Goal: Communication & Community: Answer question/provide support

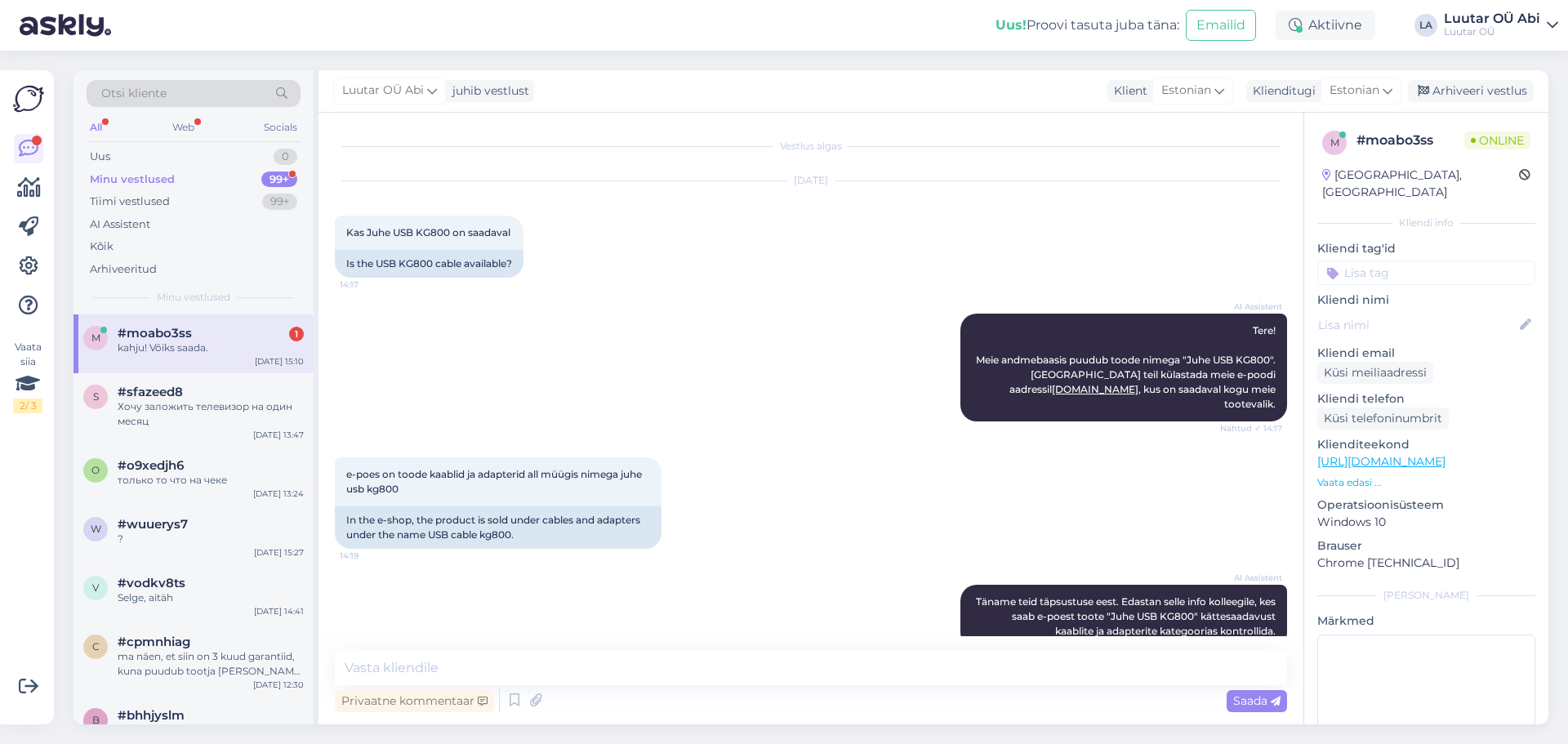
scroll to position [690, 0]
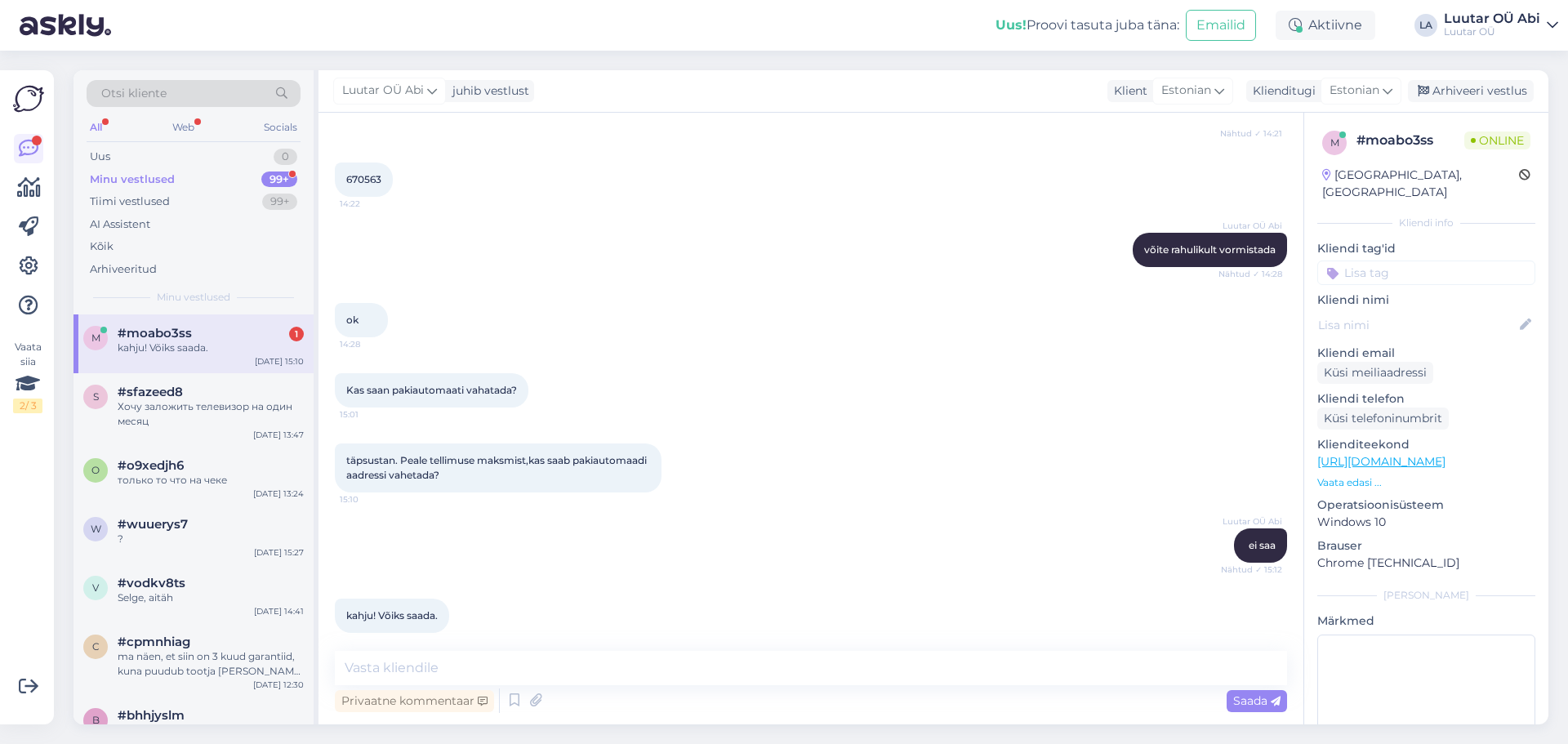
click at [205, 322] on div "m #moabo3ss 1 kahju! Võiks saada. [DATE] 15:10" at bounding box center [194, 344] width 240 height 59
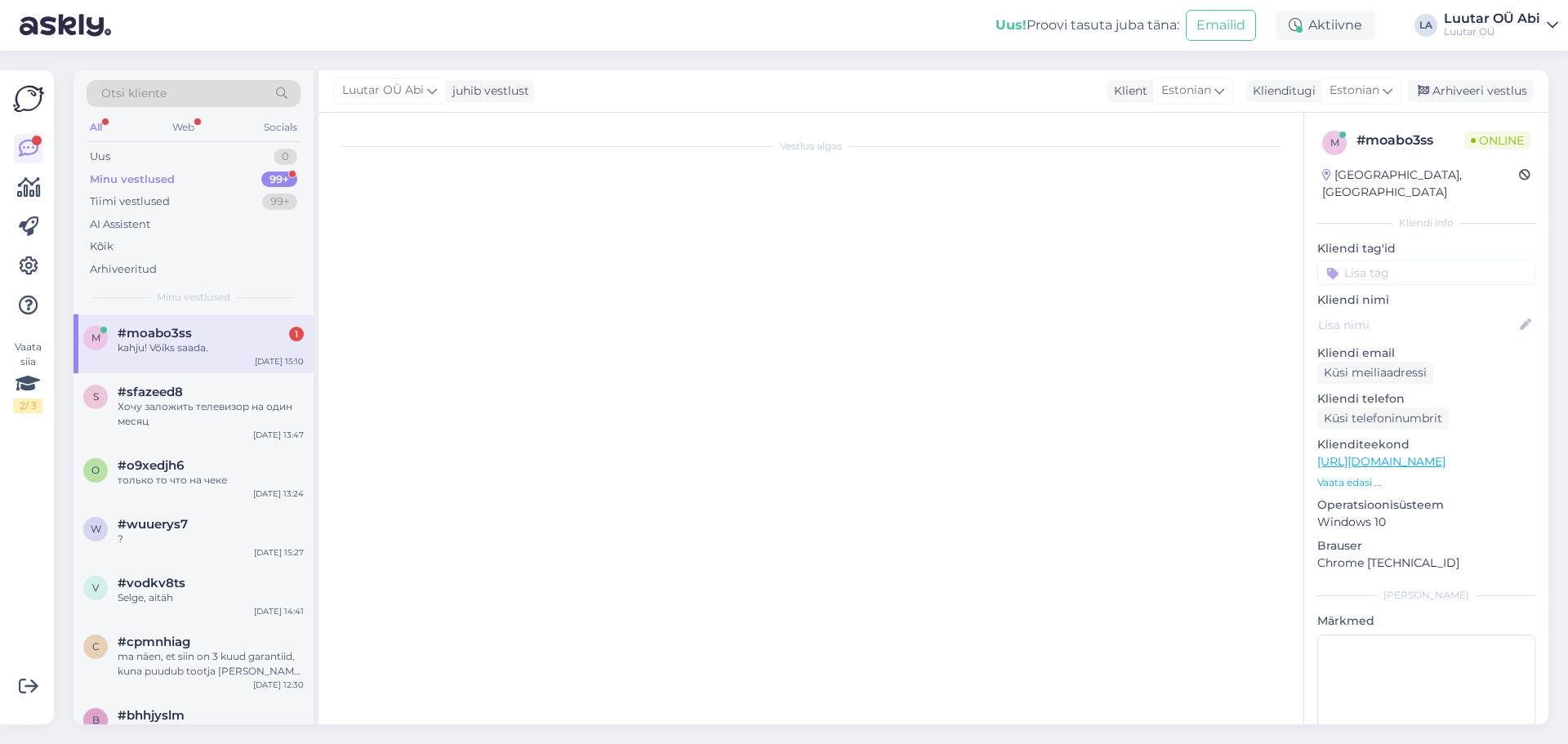
scroll to position [0, 0]
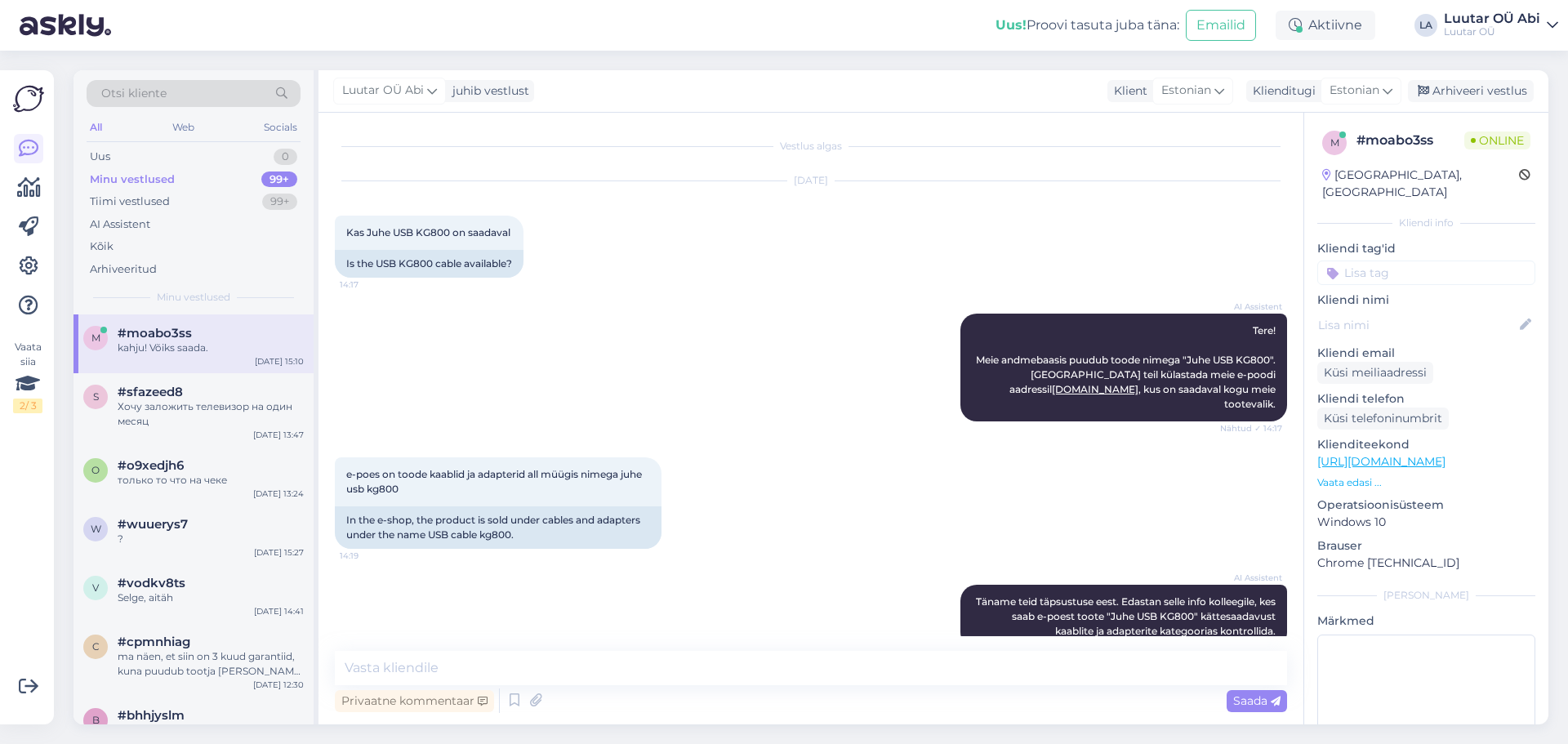
click at [637, 403] on div "AI Assistent Tere! Meie andmebaasis puudub toode nimega "Juhe USB KG800". Soovi…" at bounding box center [811, 368] width 953 height 144
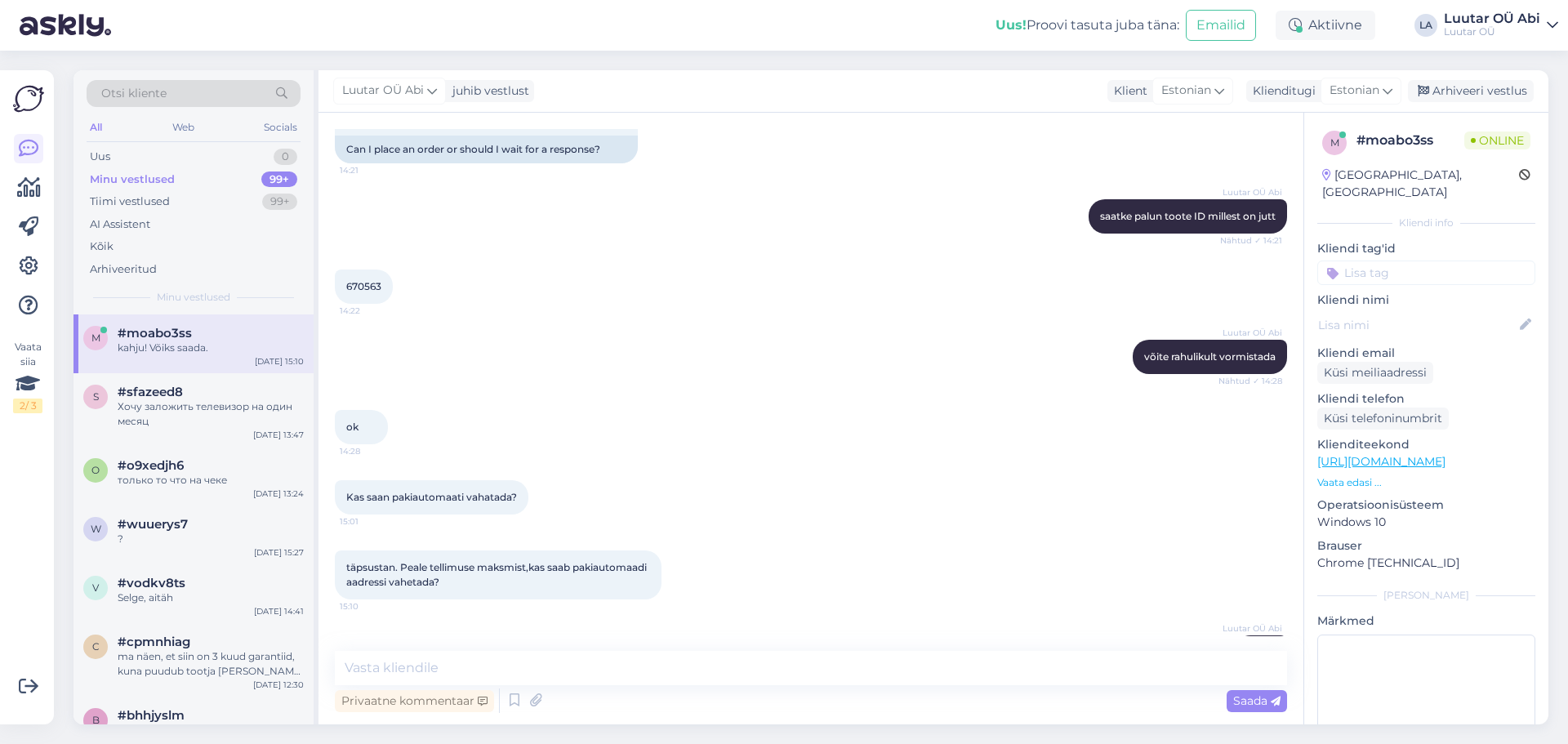
scroll to position [690, 0]
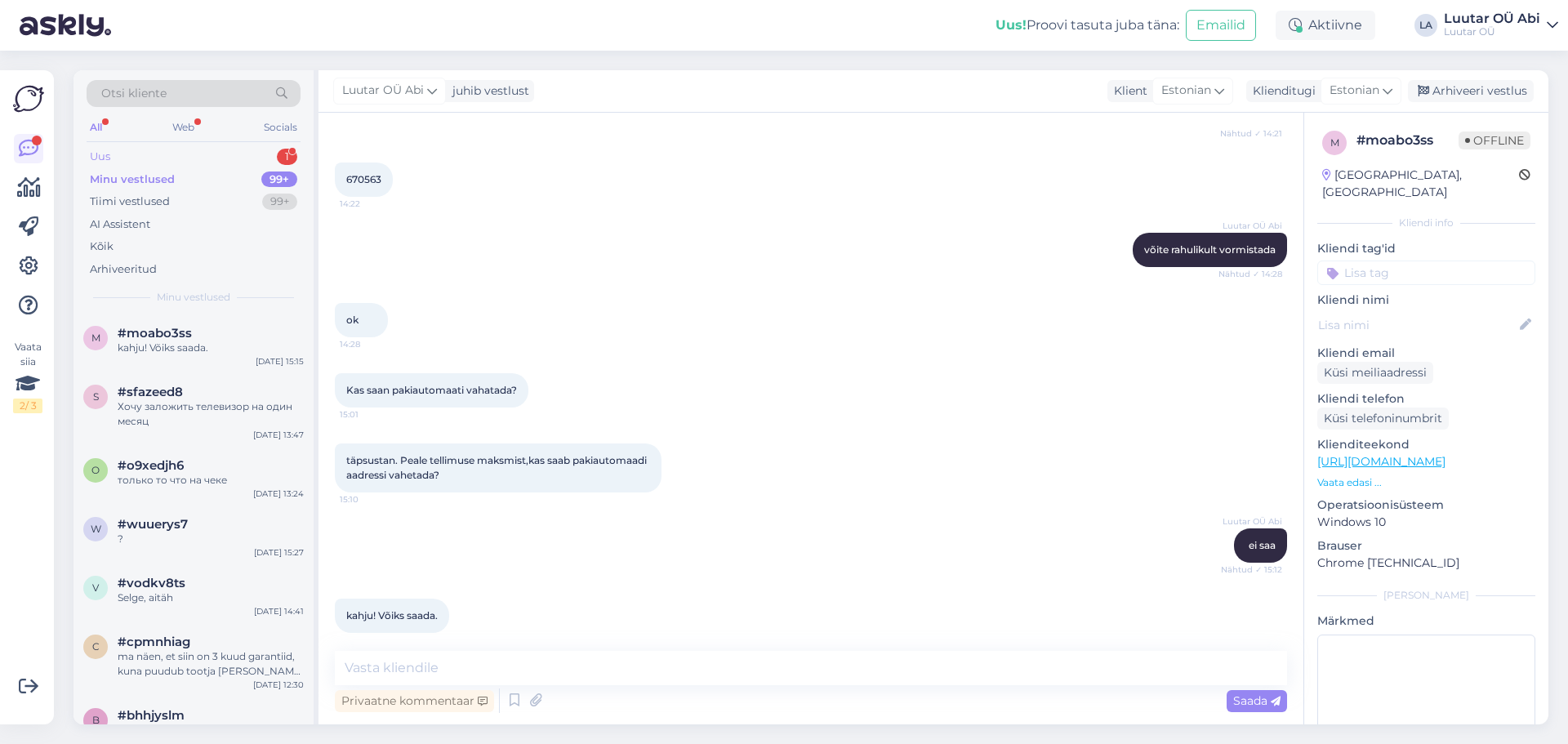
click at [257, 148] on div "Uus 1" at bounding box center [194, 157] width 214 height 23
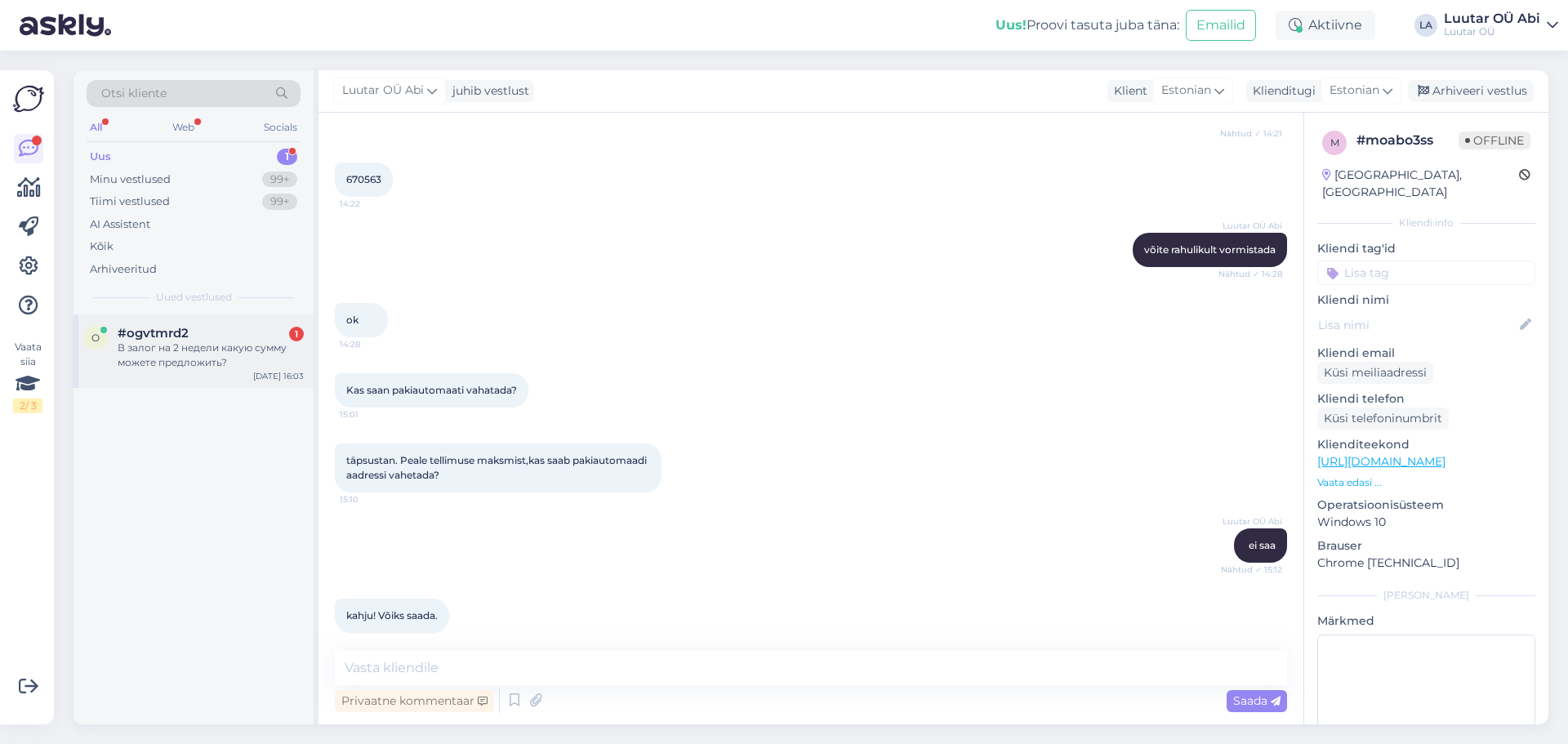
click at [234, 348] on div "В залог на 2 недели какую сумму можете предложить?" at bounding box center [211, 355] width 186 height 29
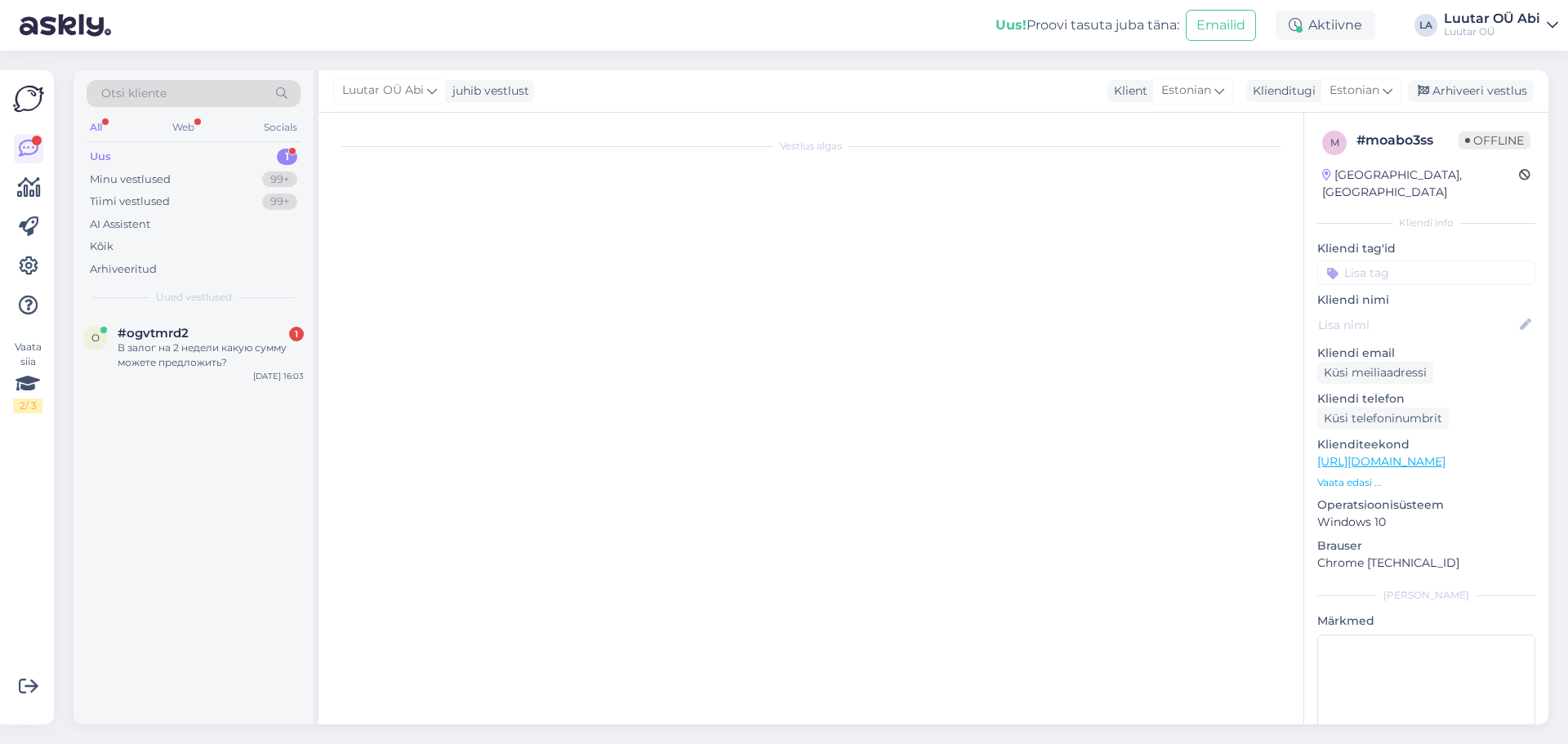
scroll to position [34, 0]
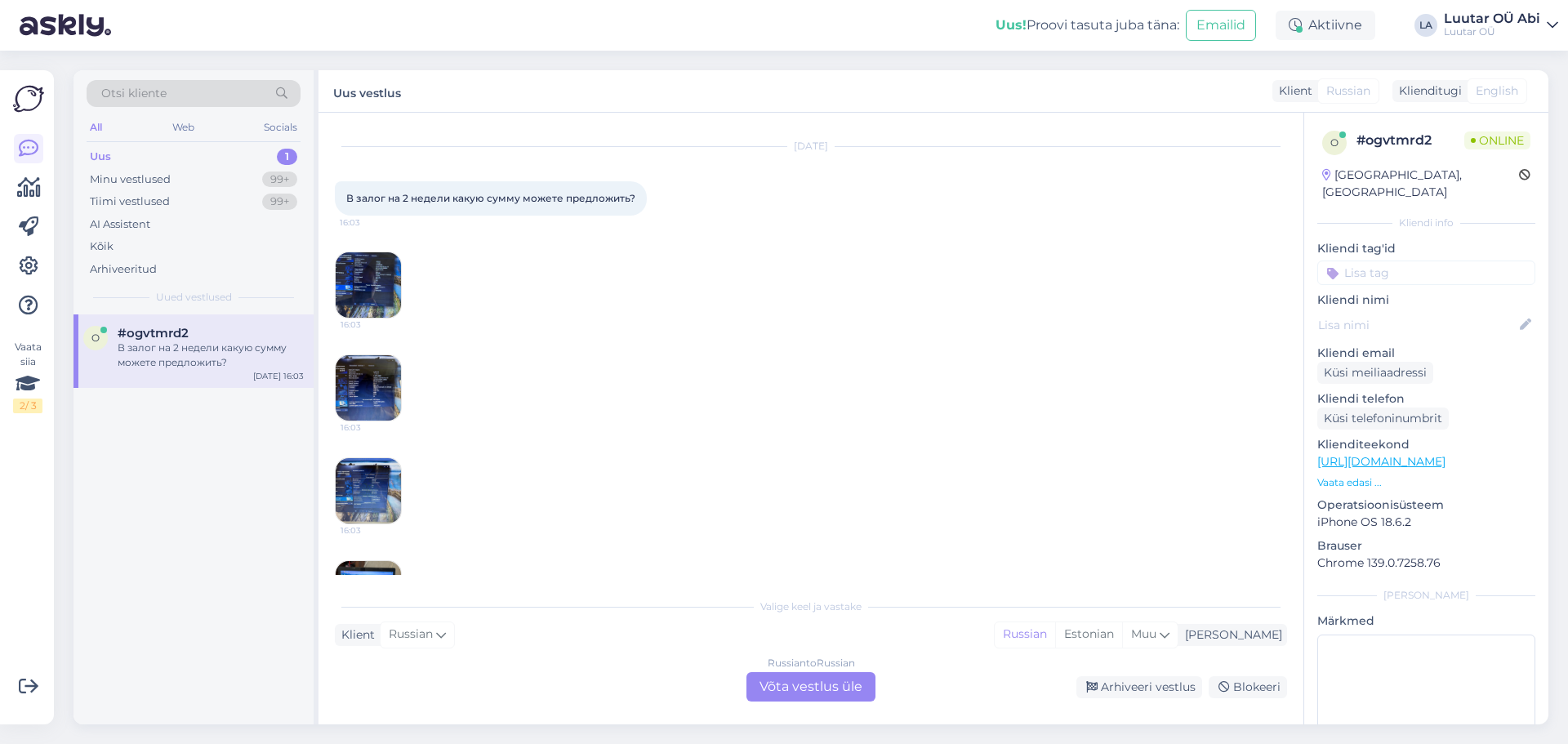
click at [366, 288] on img at bounding box center [368, 285] width 65 height 65
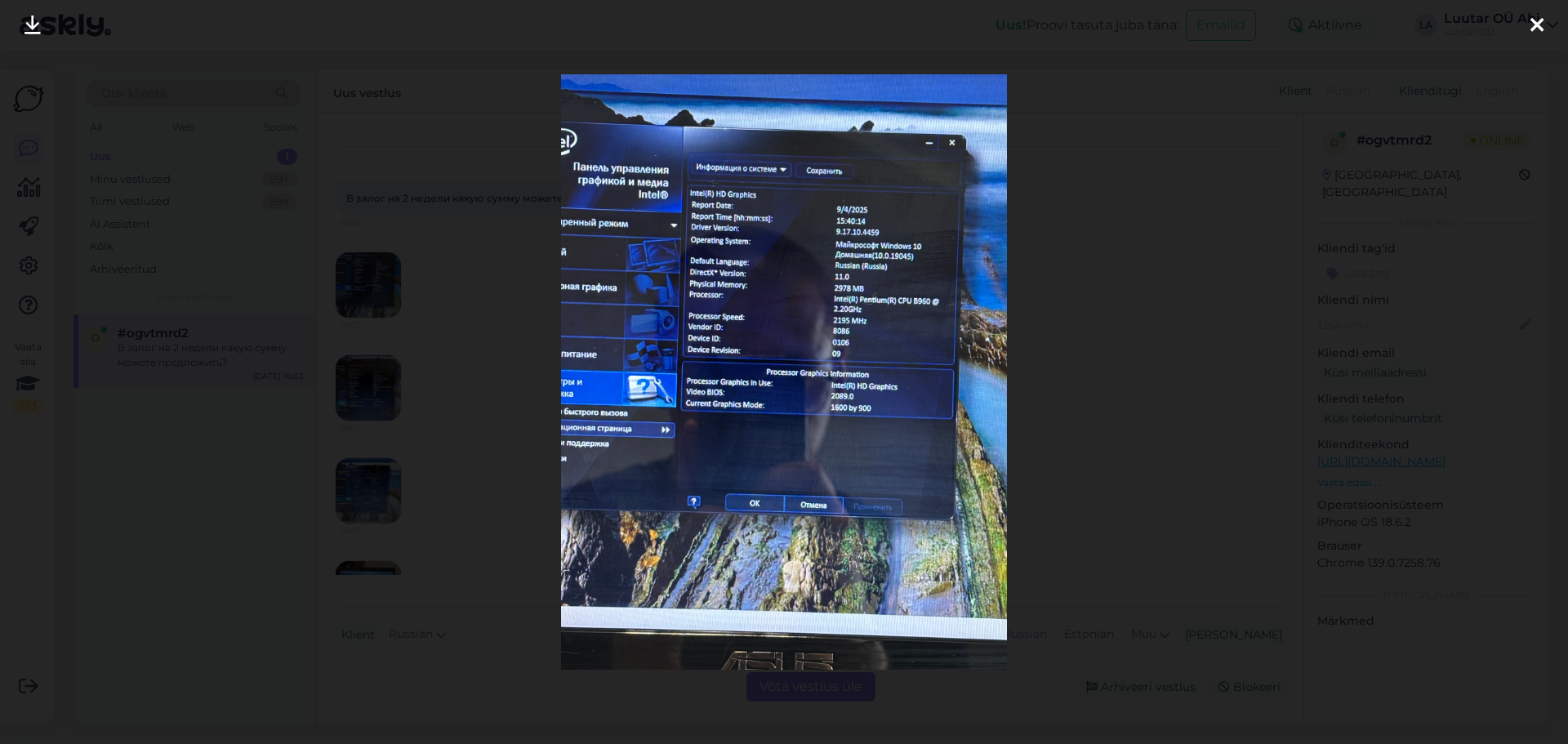
click at [28, 25] on icon at bounding box center [33, 26] width 16 height 21
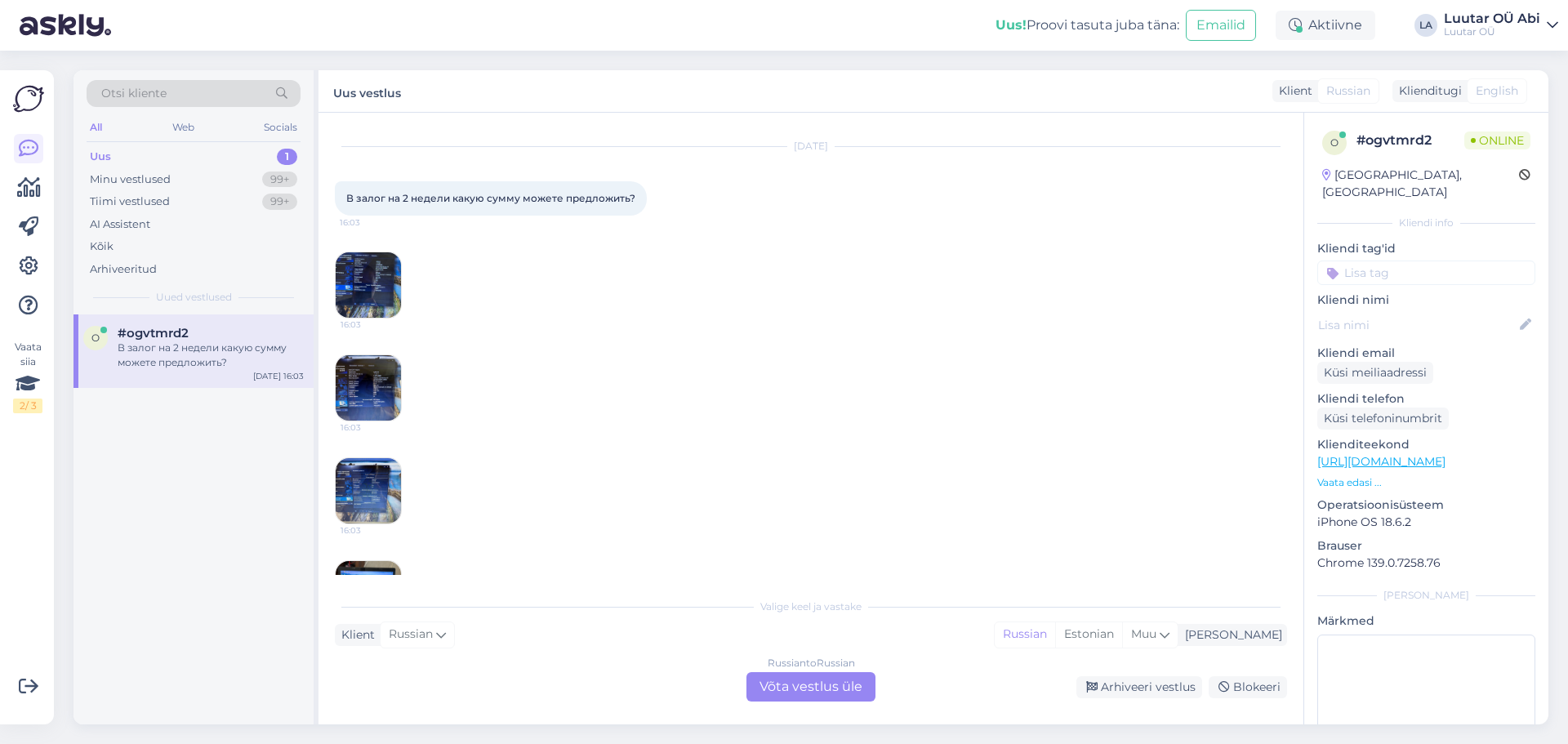
click at [370, 376] on img at bounding box center [368, 387] width 65 height 65
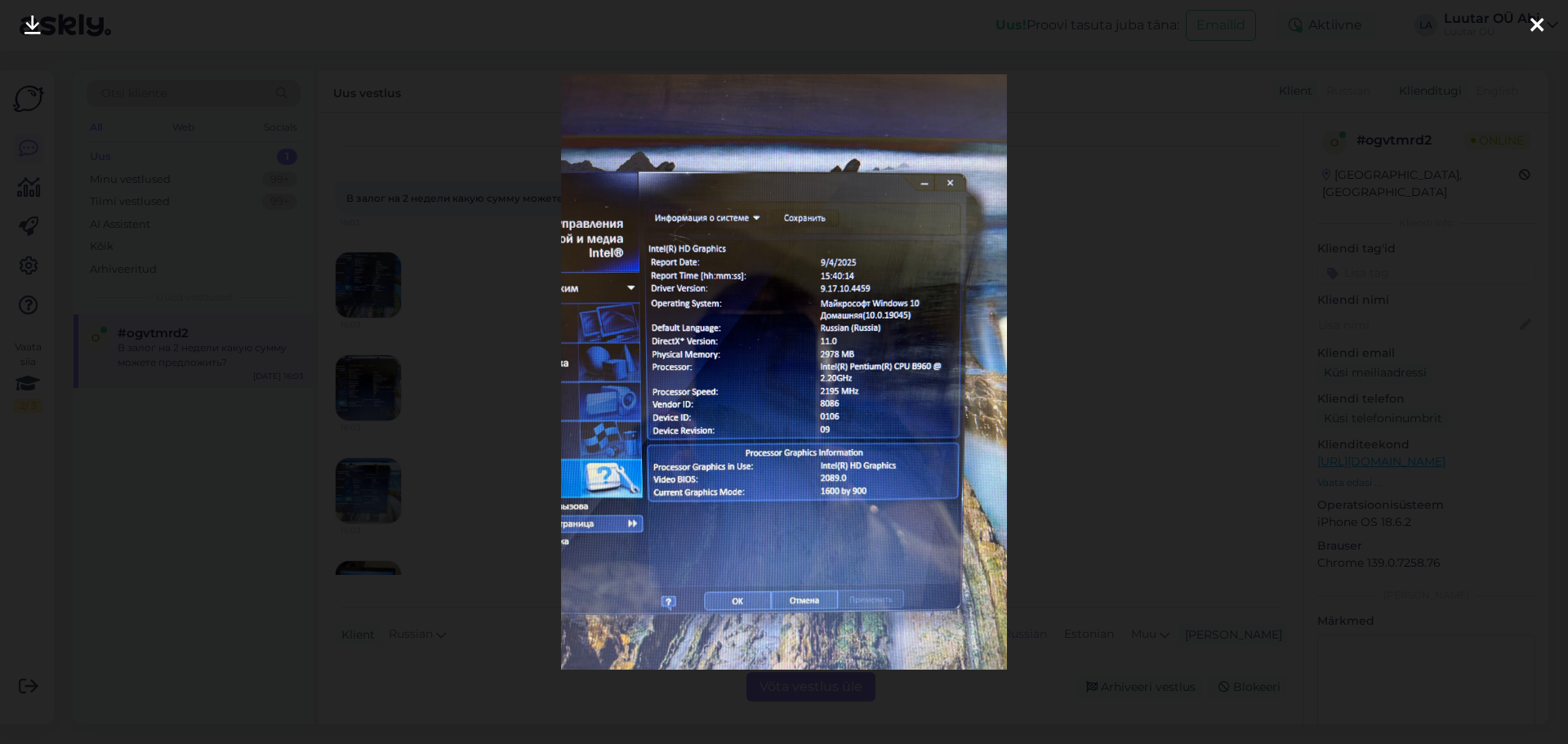
click at [28, 20] on icon at bounding box center [33, 26] width 16 height 21
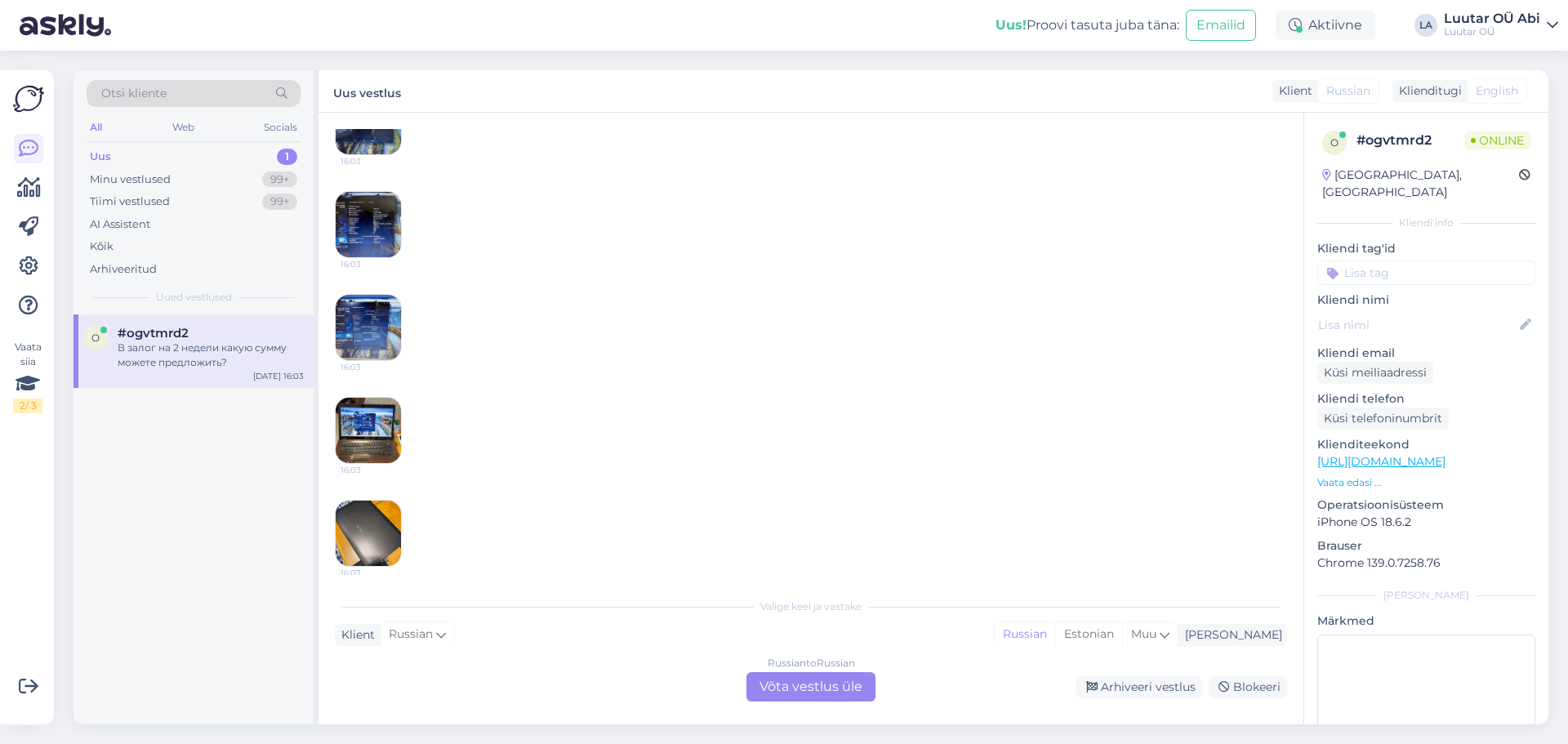
scroll to position [311, 0]
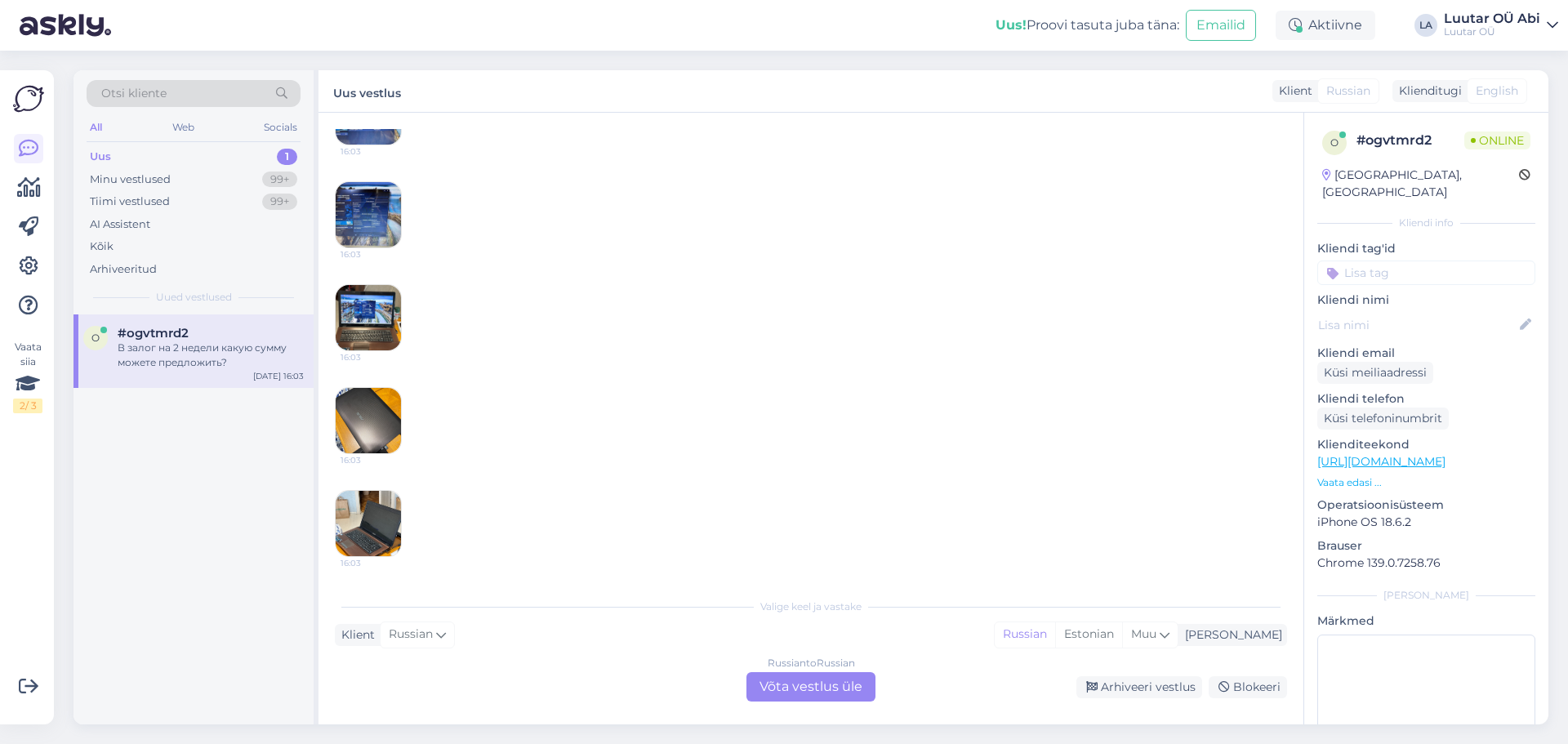
click at [362, 389] on img at bounding box center [368, 420] width 65 height 65
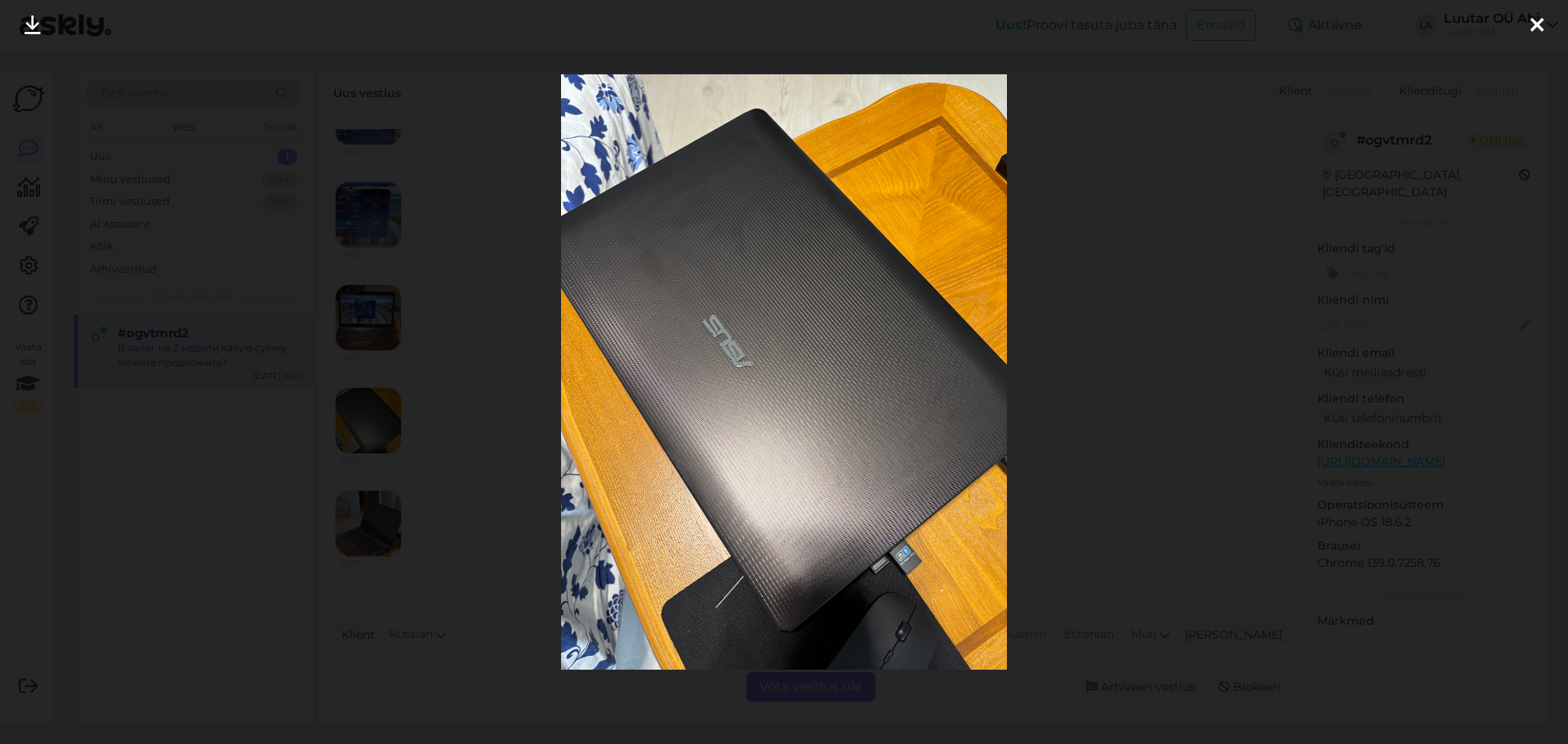
click at [47, 25] on link at bounding box center [33, 26] width 36 height 52
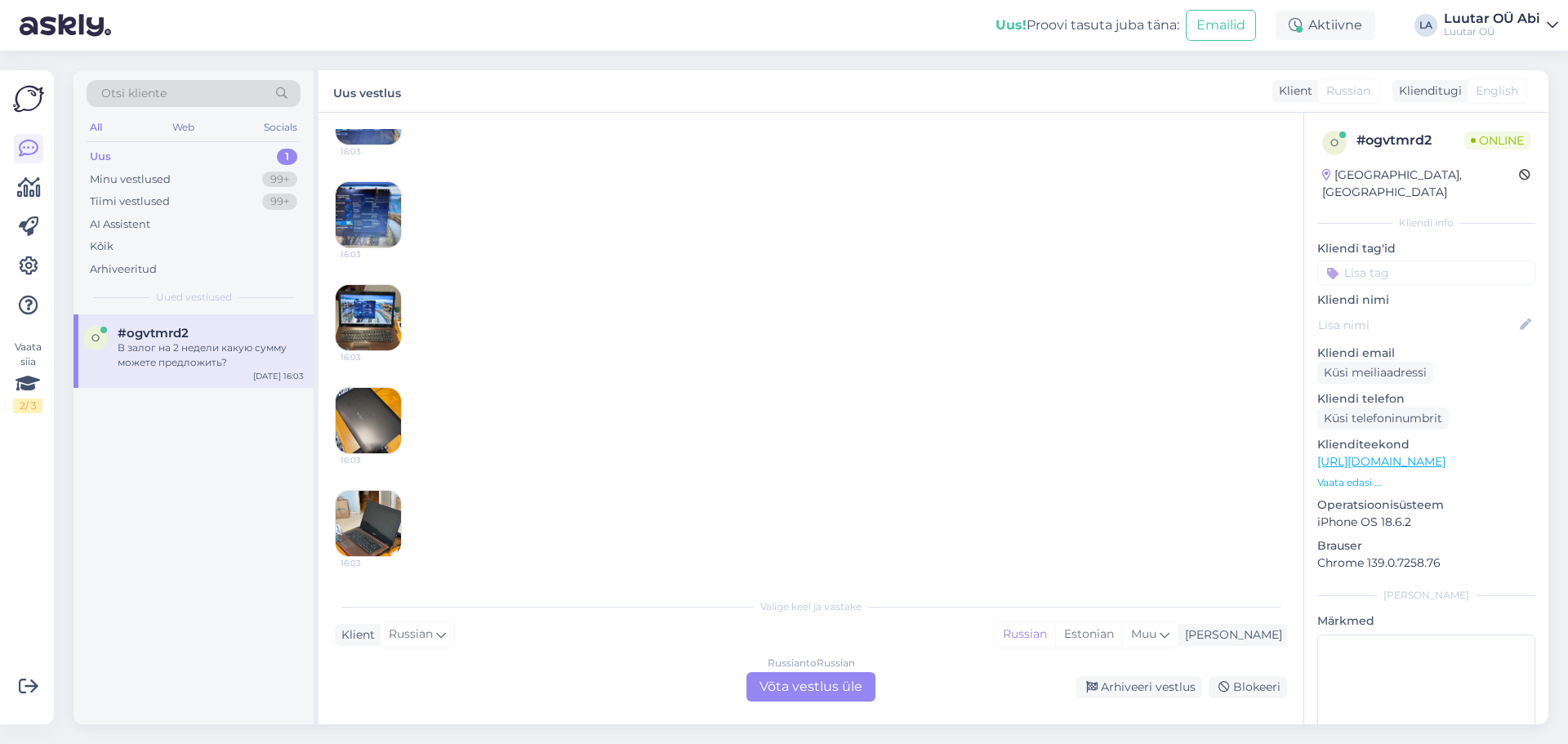
click at [359, 317] on img at bounding box center [368, 317] width 65 height 65
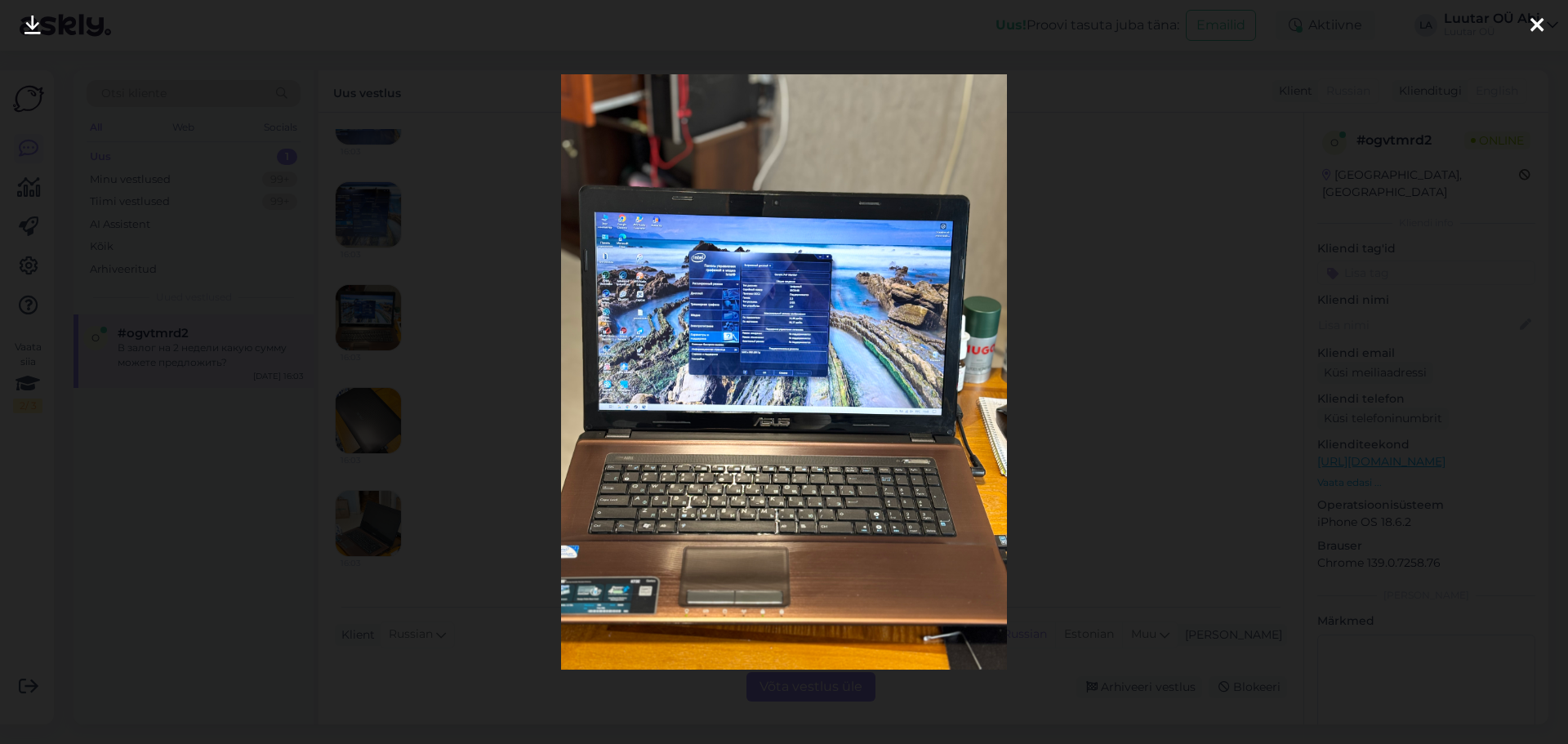
click at [25, 25] on icon at bounding box center [33, 26] width 16 height 21
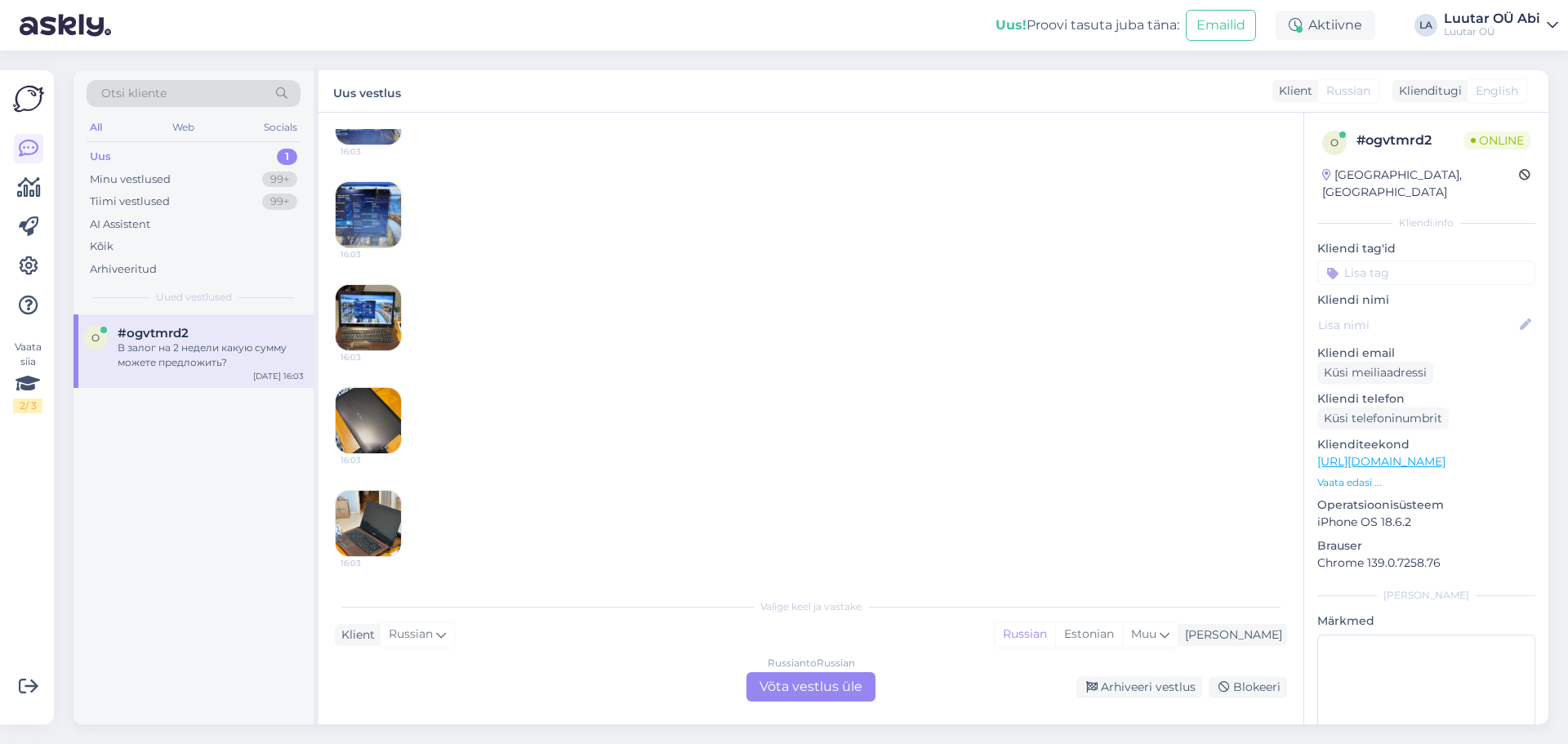
click at [850, 692] on div "Russian to Russian Võta vestlus üle" at bounding box center [811, 686] width 129 height 29
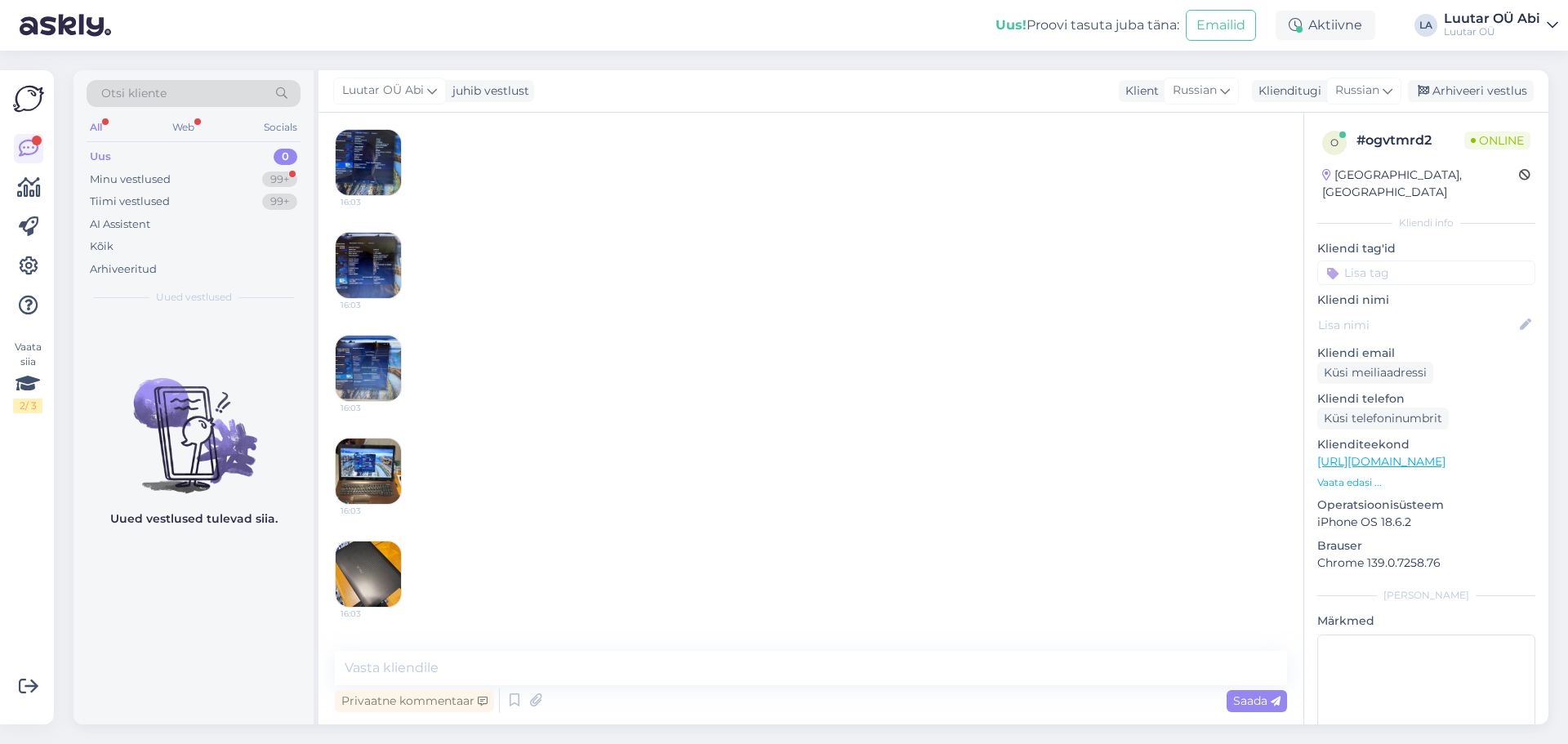
scroll to position [353, 0]
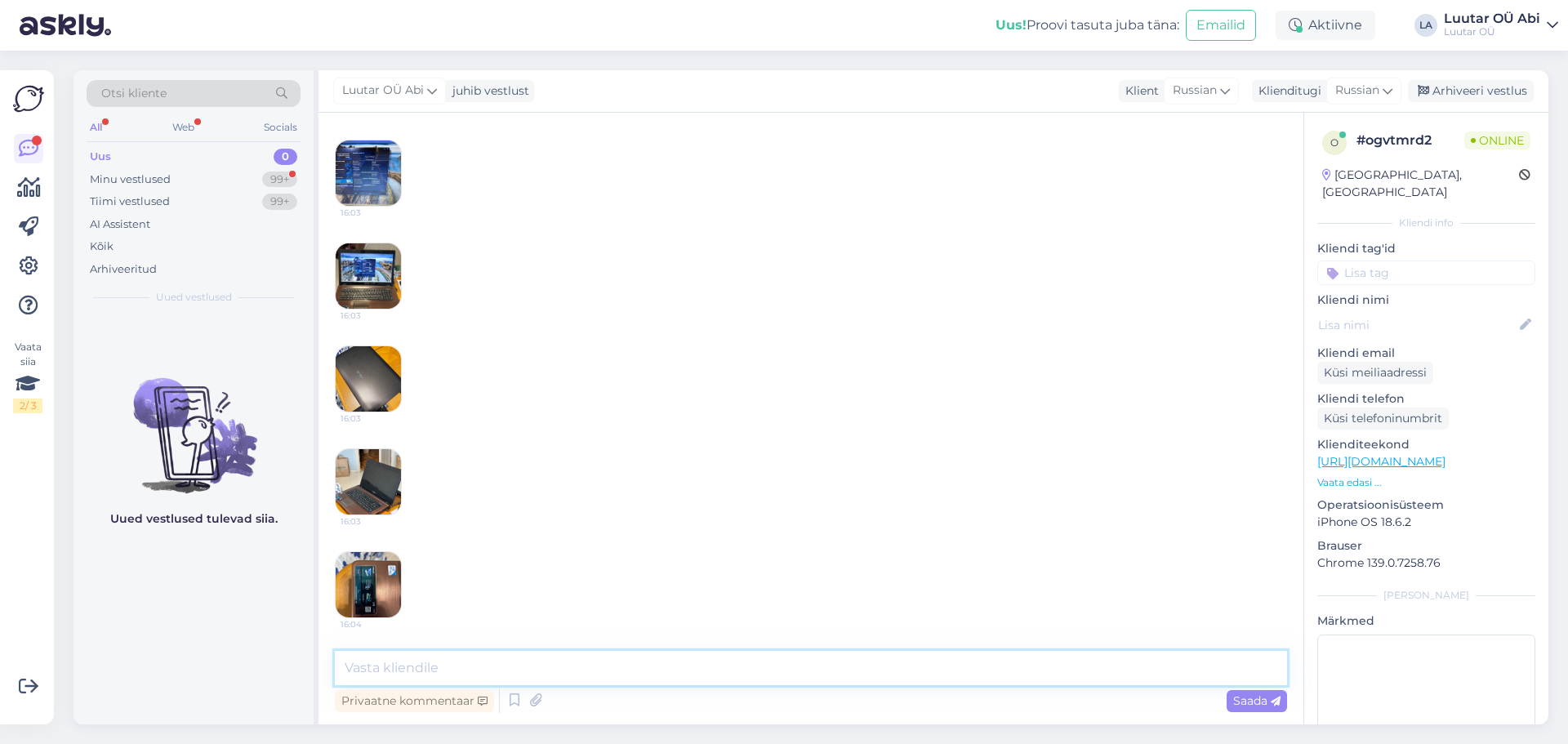
click at [1003, 657] on textarea at bounding box center [811, 668] width 953 height 34
type textarea "Здравствуйте!"
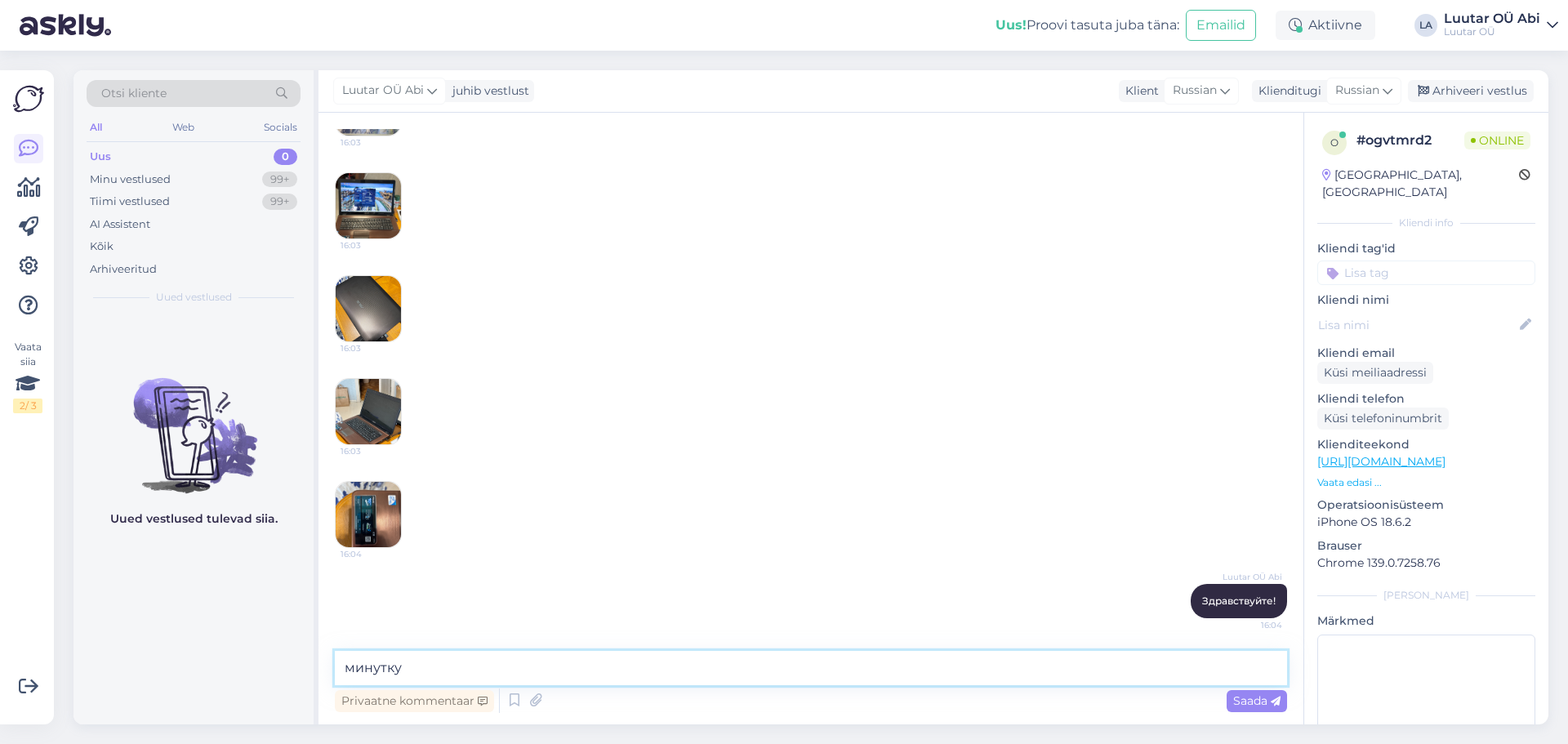
type textarea "минутку"
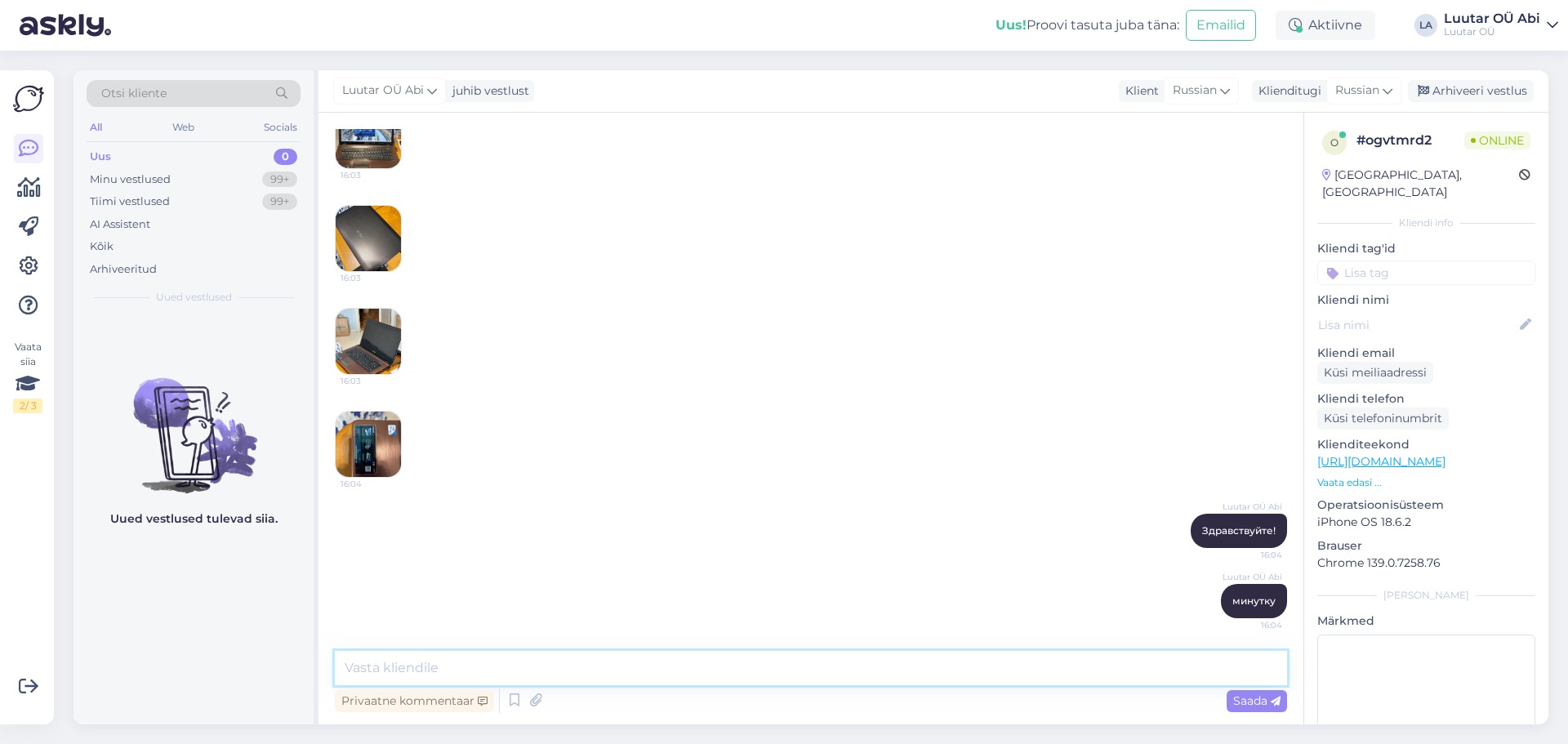
drag, startPoint x: 1003, startPoint y: 656, endPoint x: 1012, endPoint y: 783, distance: 127.3
type textarea "к сожалению с такими данными мы компьютер уже не принимаем"
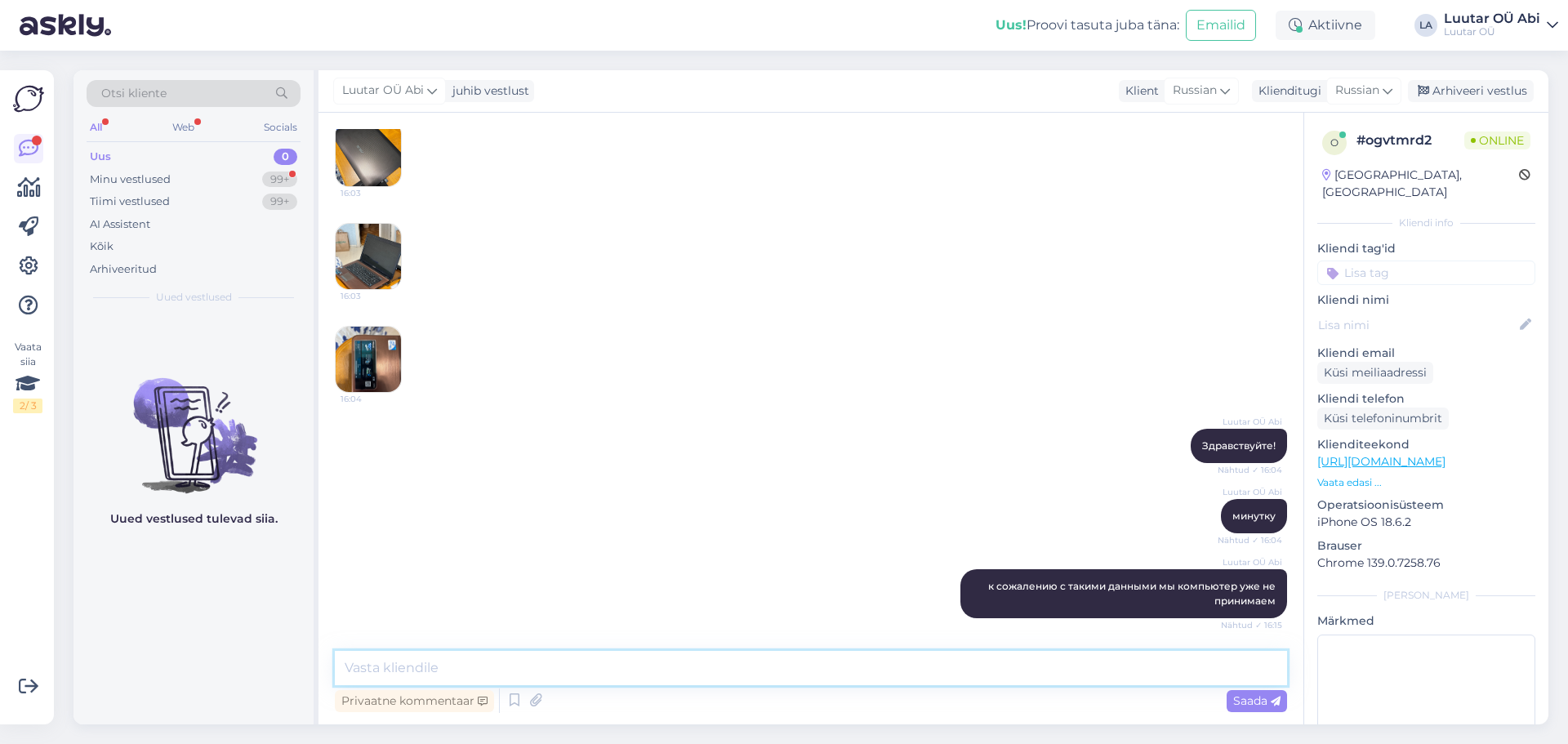
scroll to position [648, 0]
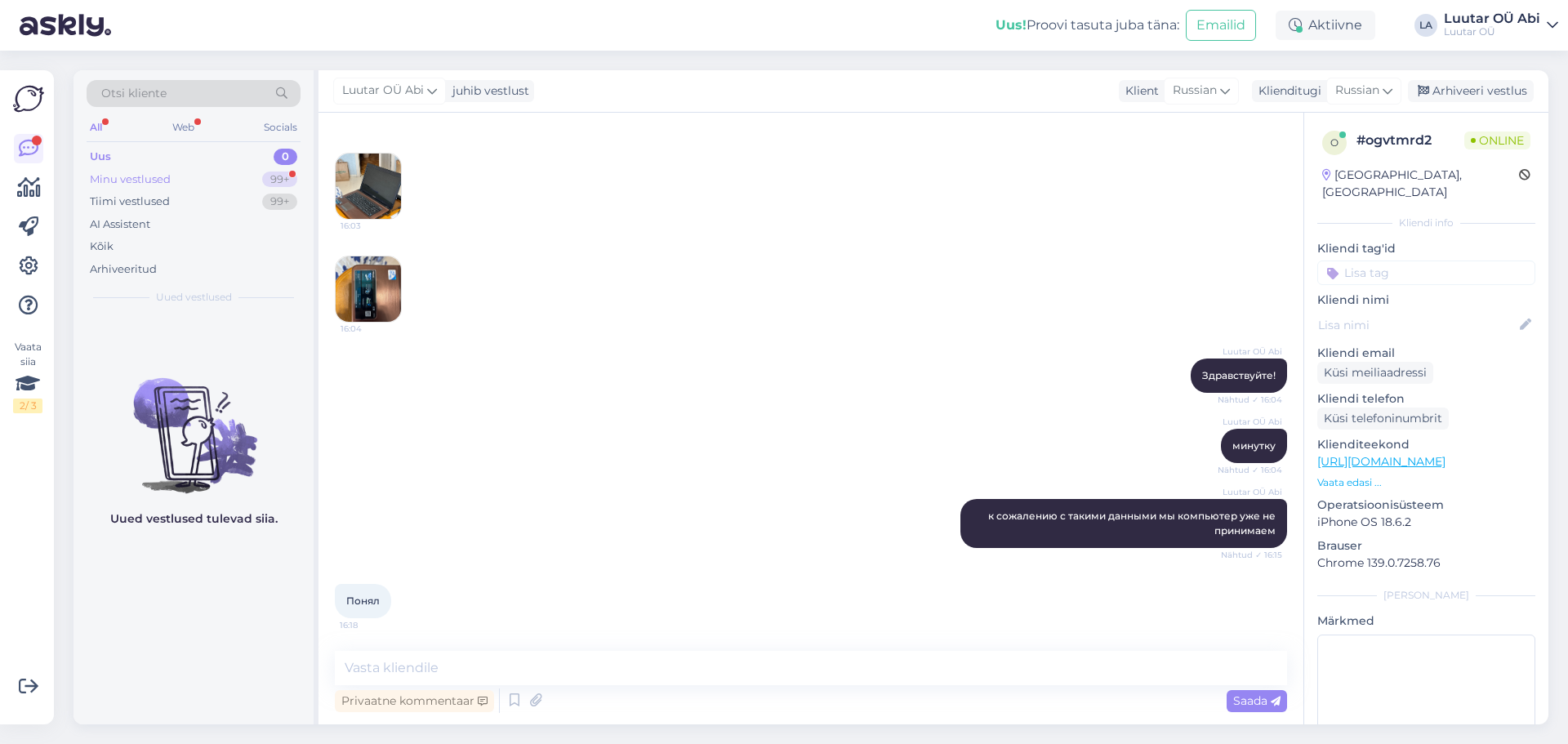
click at [245, 173] on div "Minu vestlused 99+" at bounding box center [194, 179] width 214 height 23
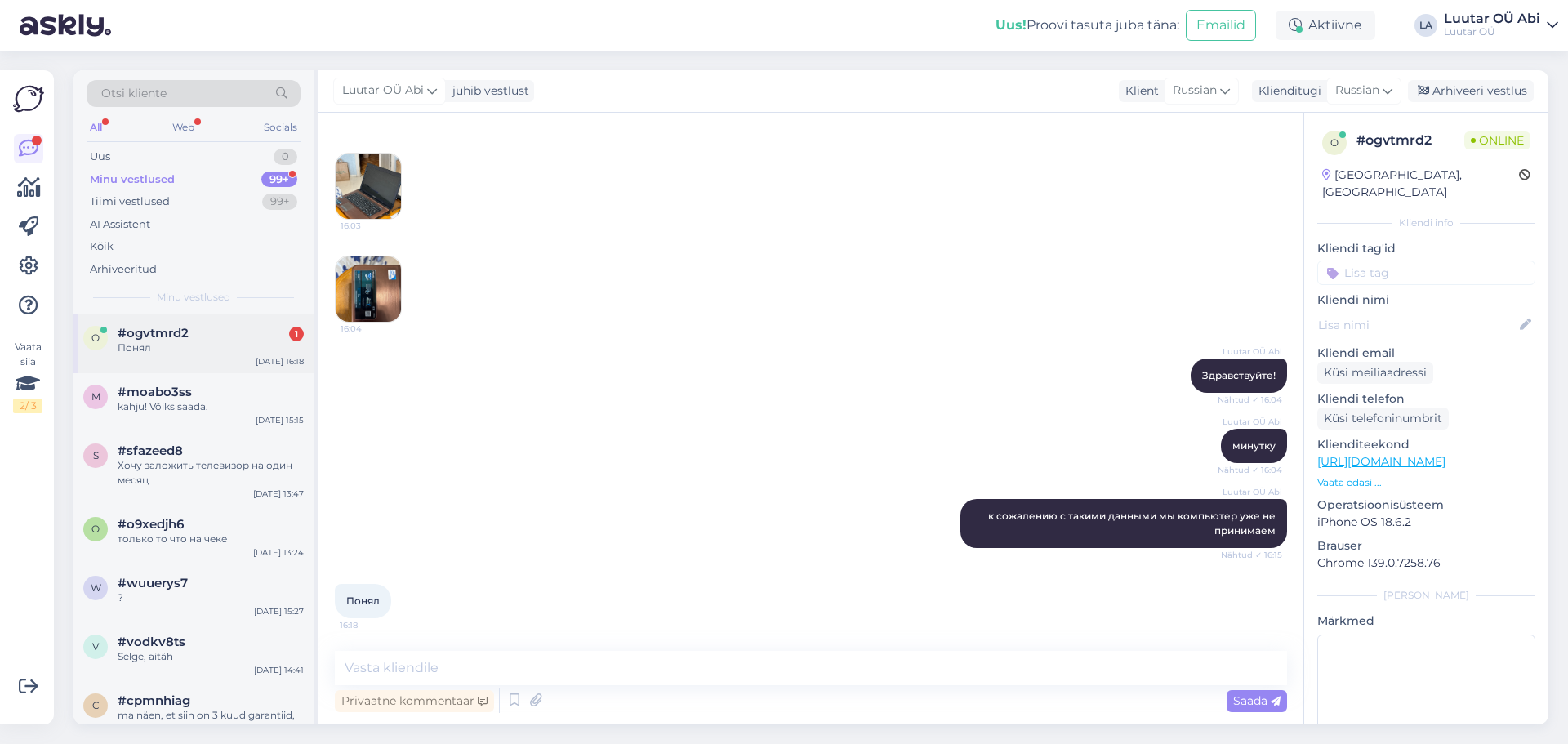
click at [254, 335] on div "#ogvtmrd2 1" at bounding box center [211, 333] width 186 height 15
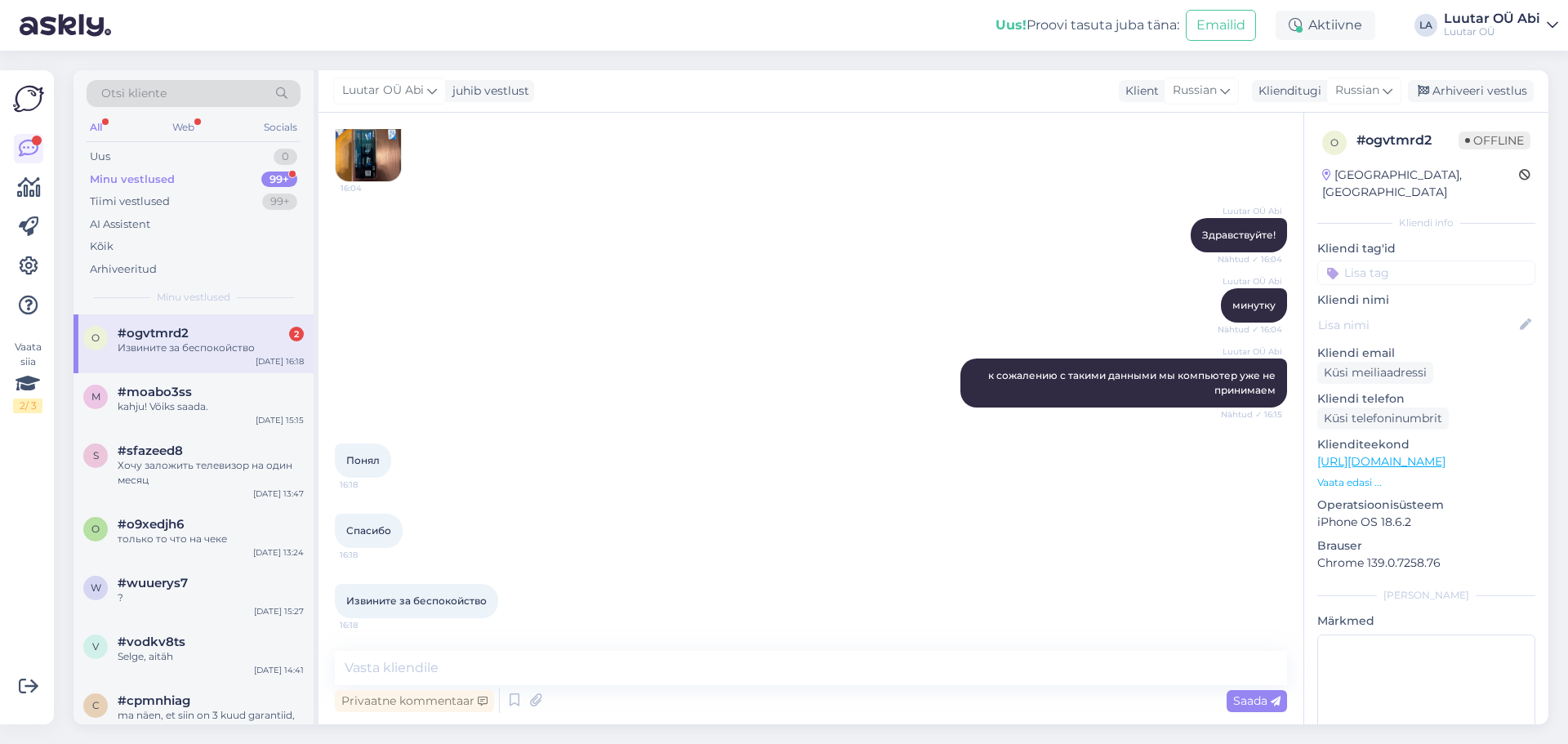
click at [193, 334] on div "#ogvtmrd2 2" at bounding box center [211, 333] width 186 height 15
